Goal: Information Seeking & Learning: Compare options

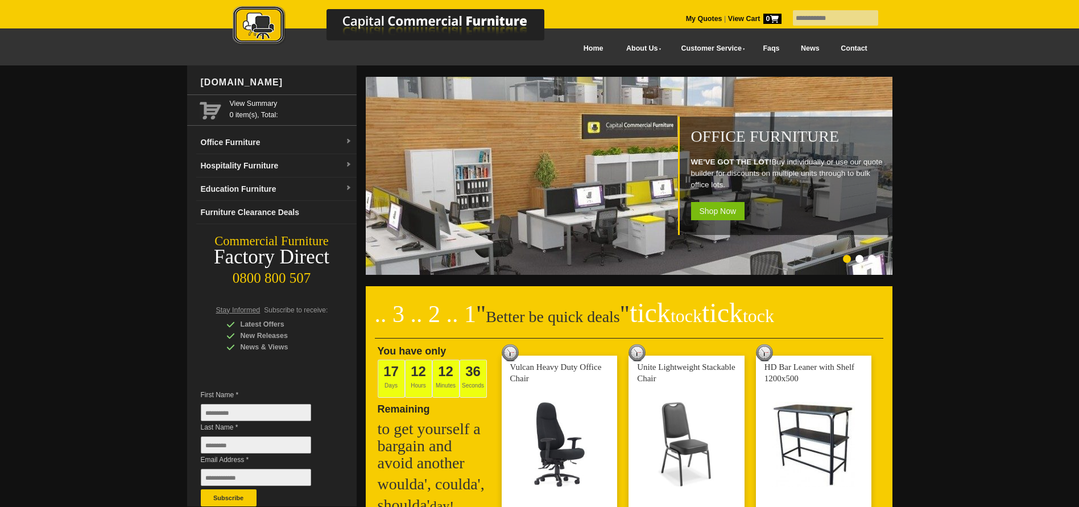
click at [813, 16] on input "text" at bounding box center [835, 17] width 85 height 15
type input "**********"
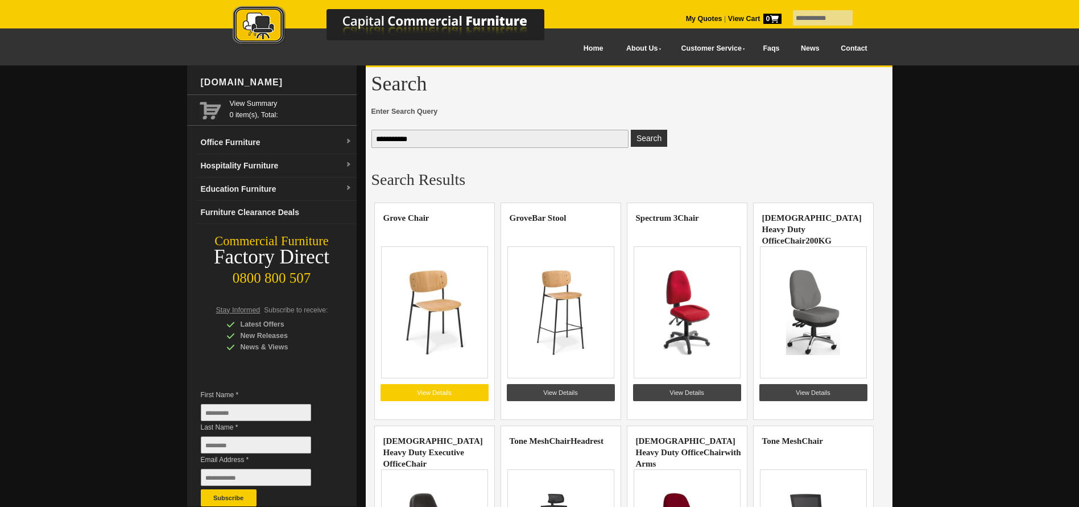
click at [435, 389] on link "View Details" at bounding box center [435, 392] width 108 height 17
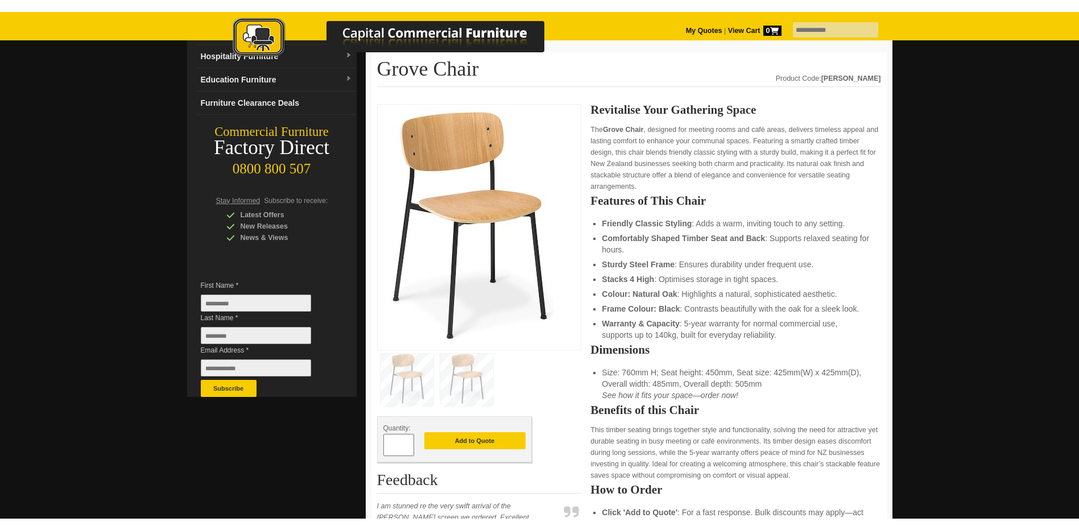
scroll to position [114, 0]
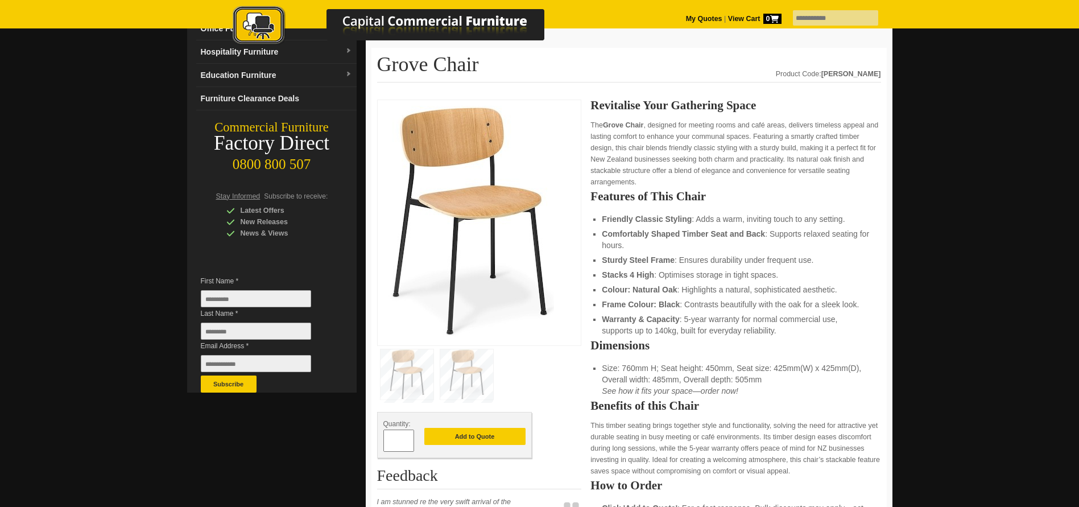
click at [461, 369] on img at bounding box center [466, 374] width 53 height 50
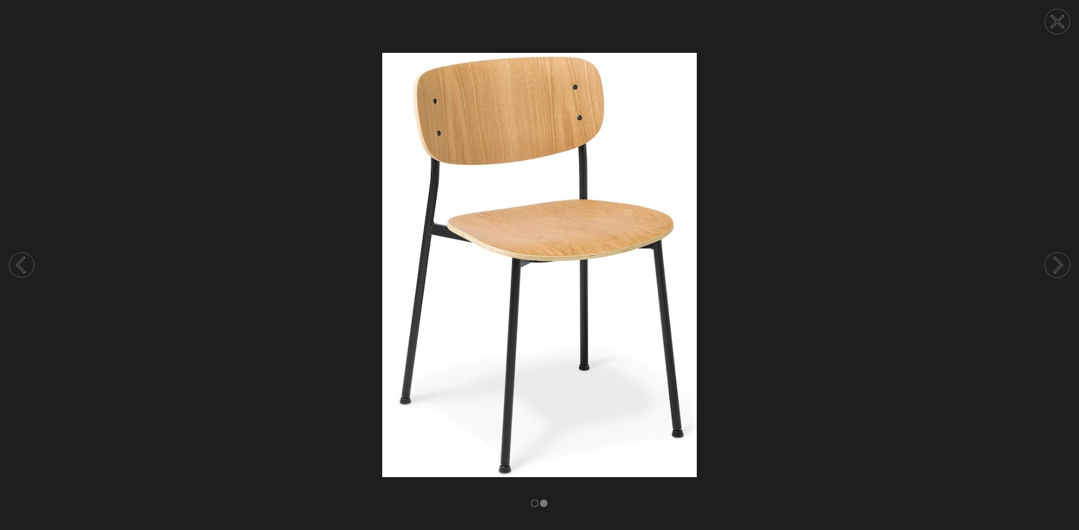
click at [23, 265] on circle at bounding box center [21, 265] width 25 height 25
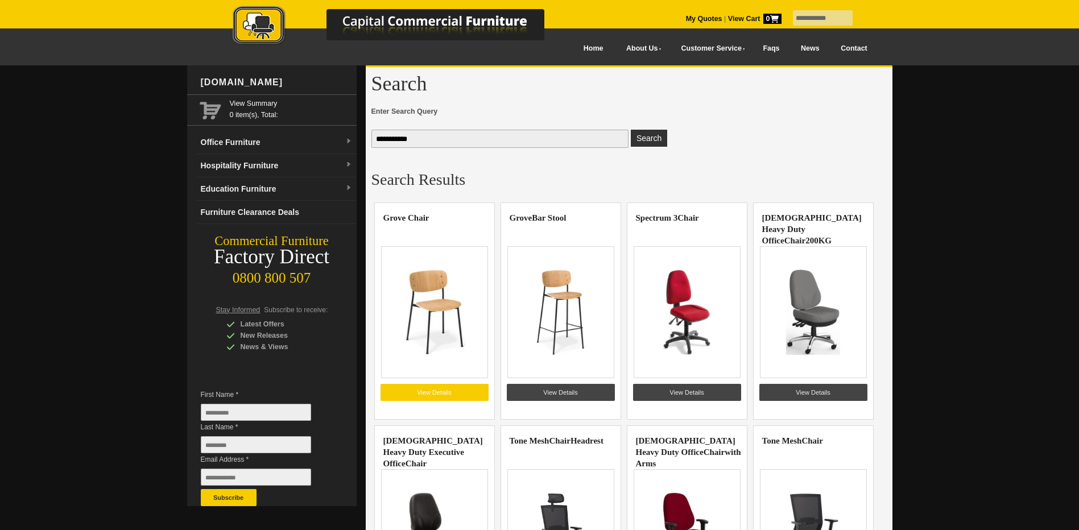
click at [416, 388] on link "View Details" at bounding box center [435, 392] width 108 height 17
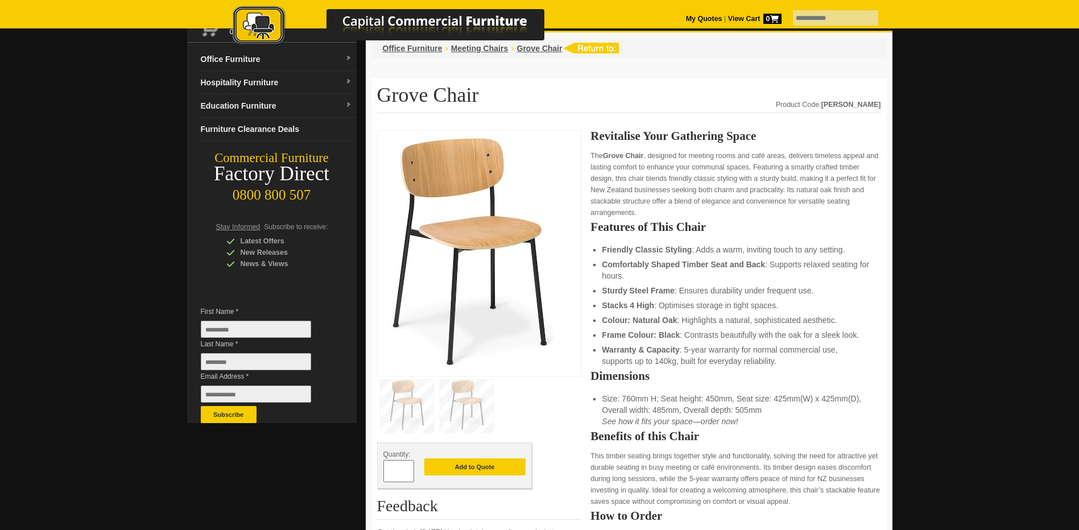
scroll to position [57, 0]
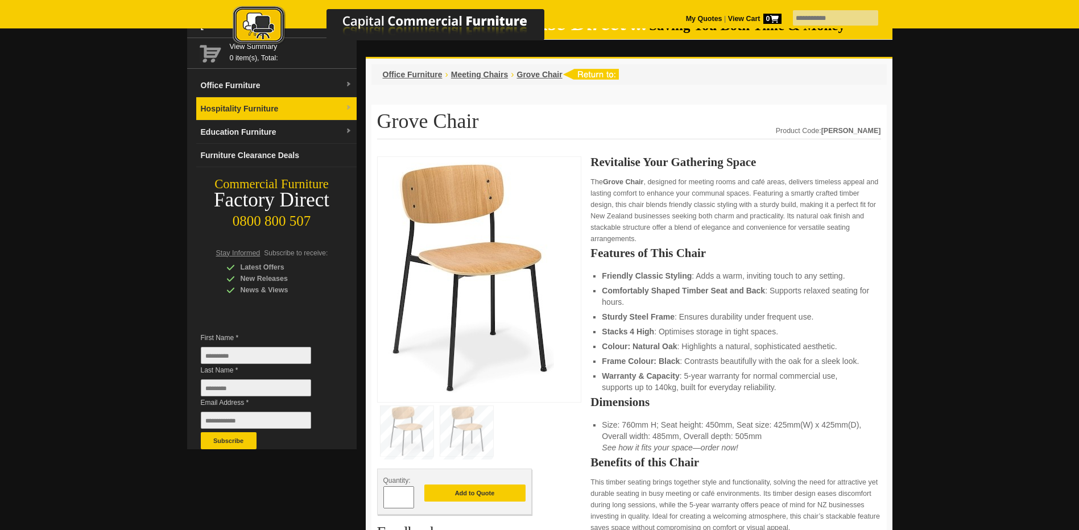
click at [253, 111] on link "Hospitality Furniture" at bounding box center [276, 108] width 160 height 23
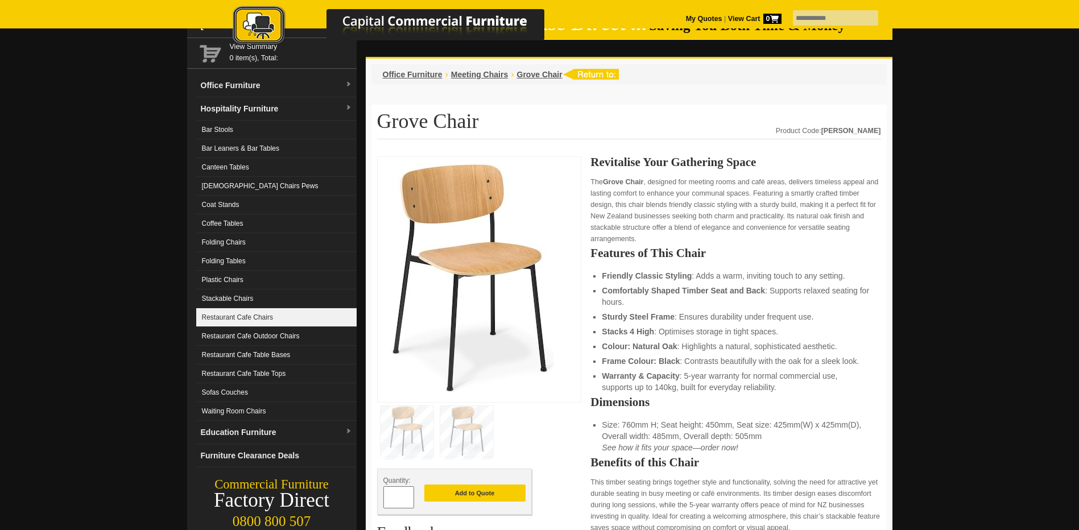
click at [221, 316] on link "Restaurant Cafe Chairs" at bounding box center [276, 317] width 160 height 19
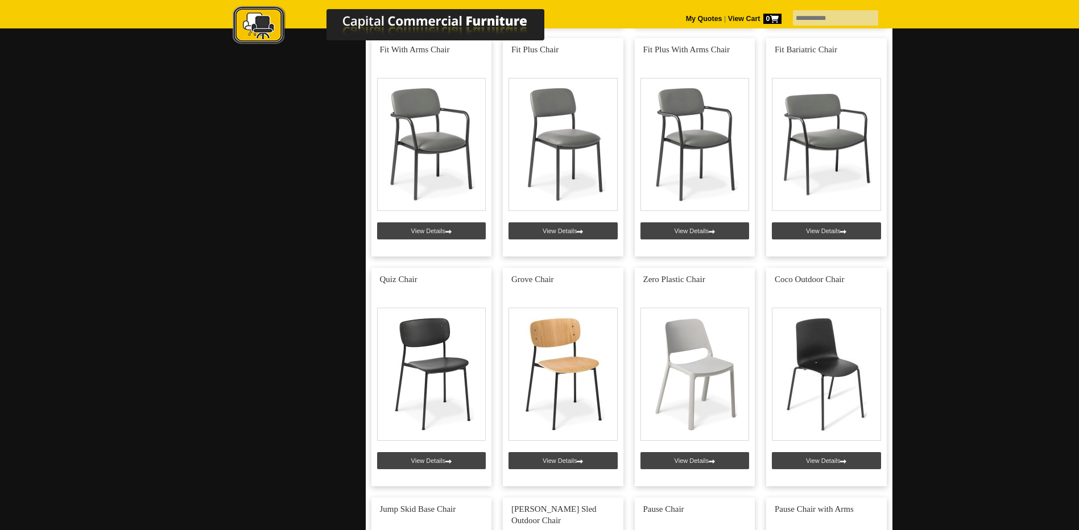
scroll to position [796, 0]
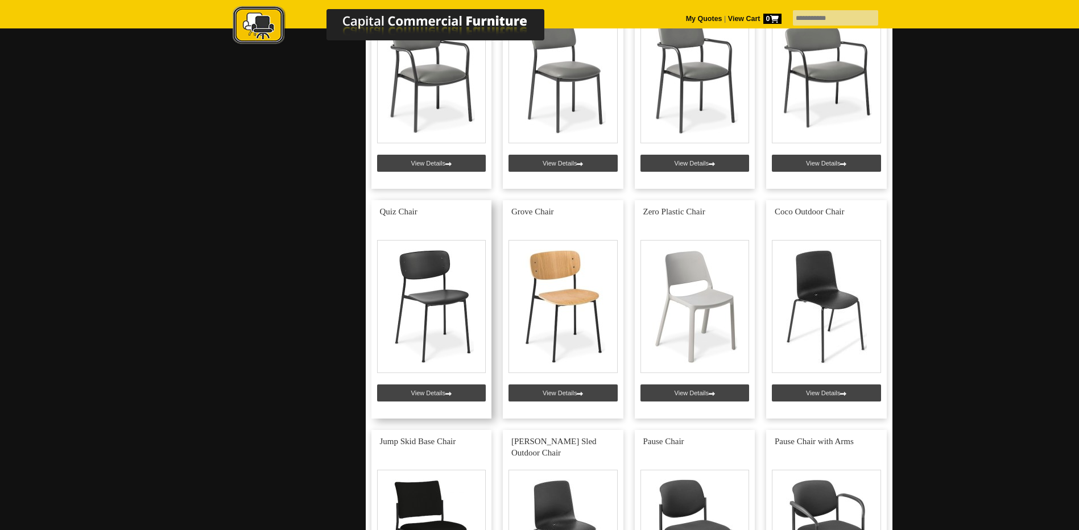
click at [428, 304] on link at bounding box center [431, 309] width 121 height 218
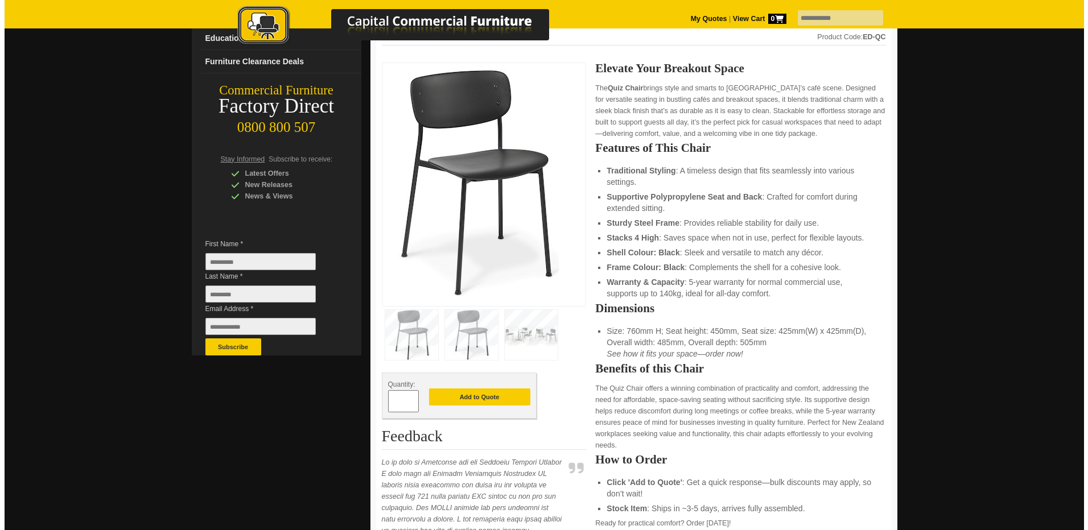
scroll to position [171, 0]
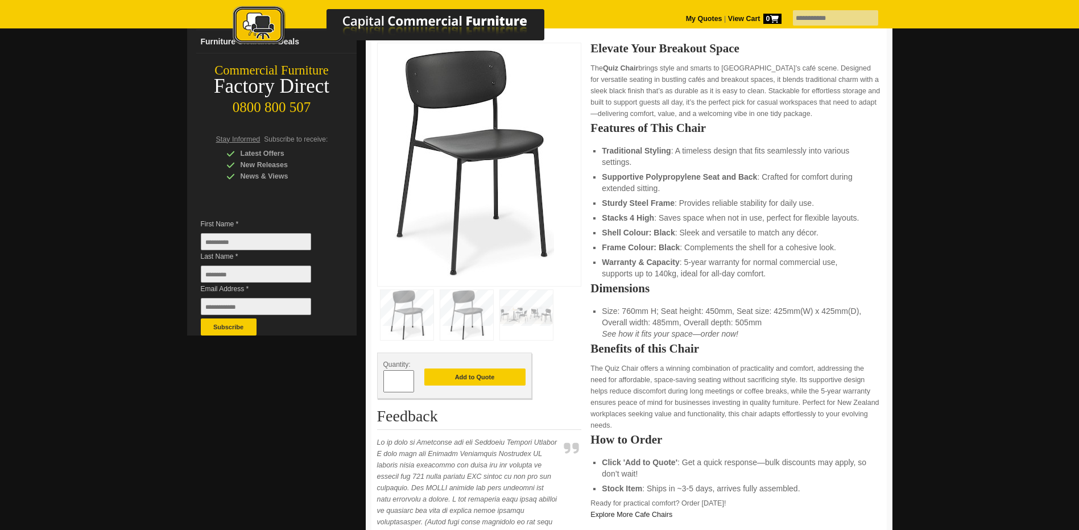
click at [525, 315] on img at bounding box center [526, 315] width 53 height 50
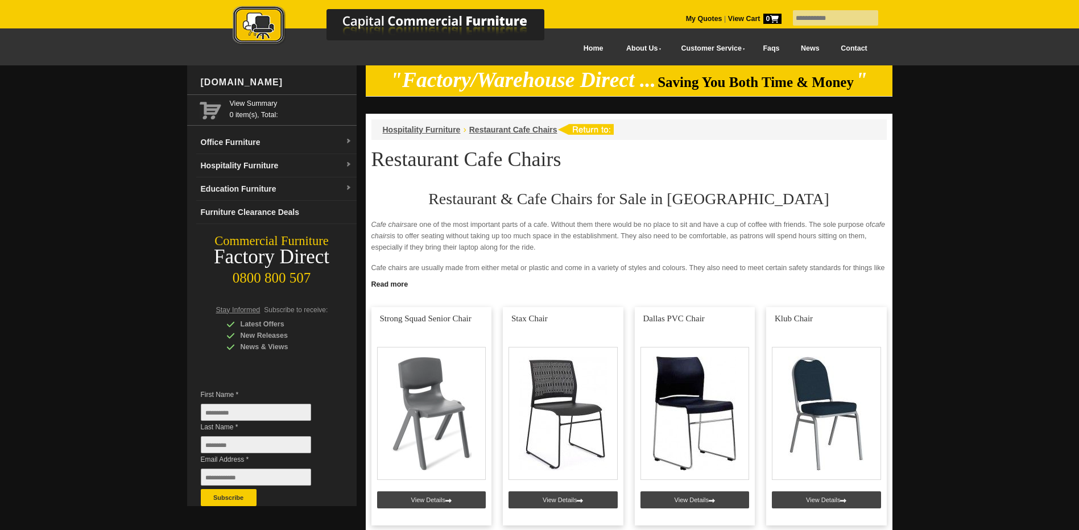
scroll to position [796, 0]
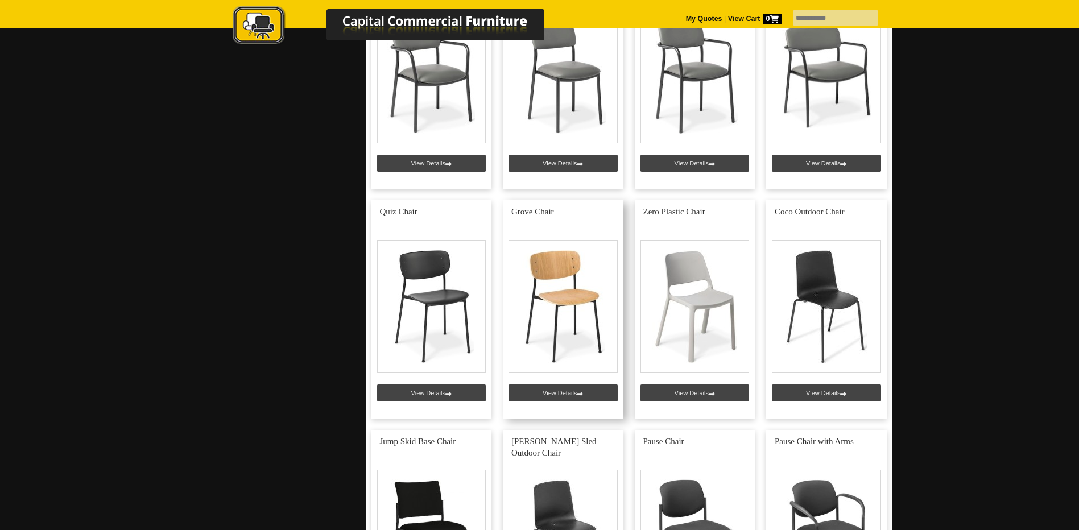
click at [551, 285] on link at bounding box center [563, 309] width 121 height 218
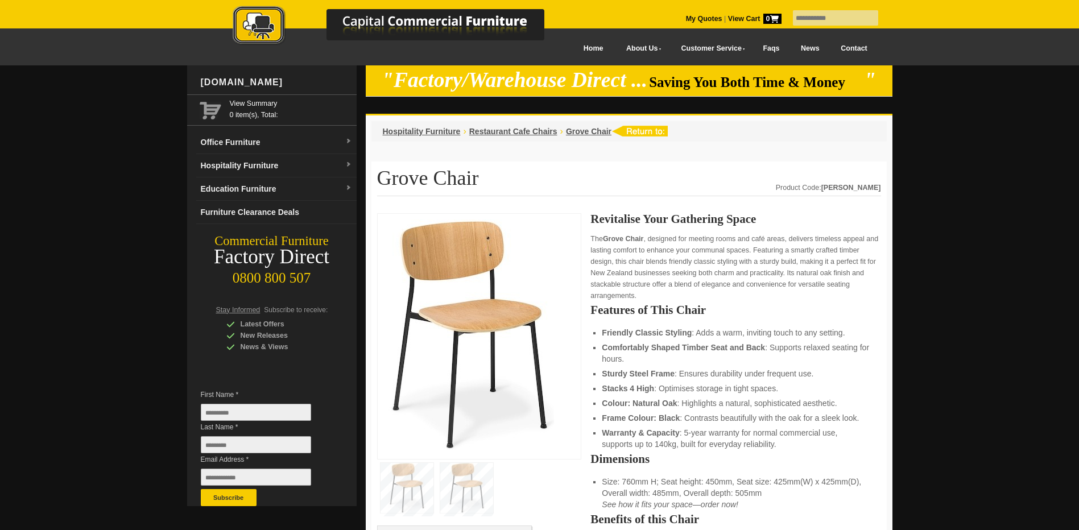
click at [848, 47] on link "Contact" at bounding box center [854, 49] width 48 height 26
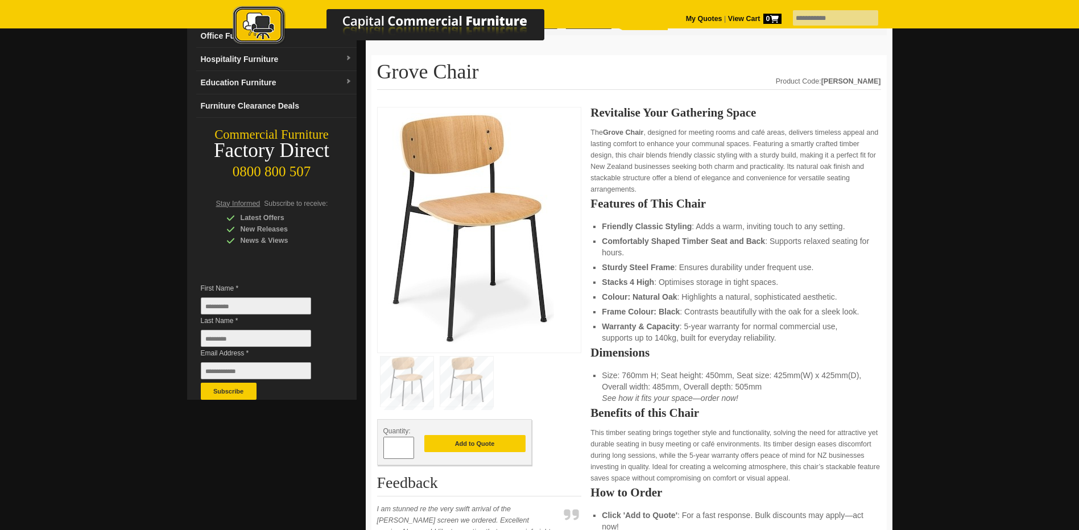
scroll to position [114, 0]
